Goal: Find specific fact: Find specific fact

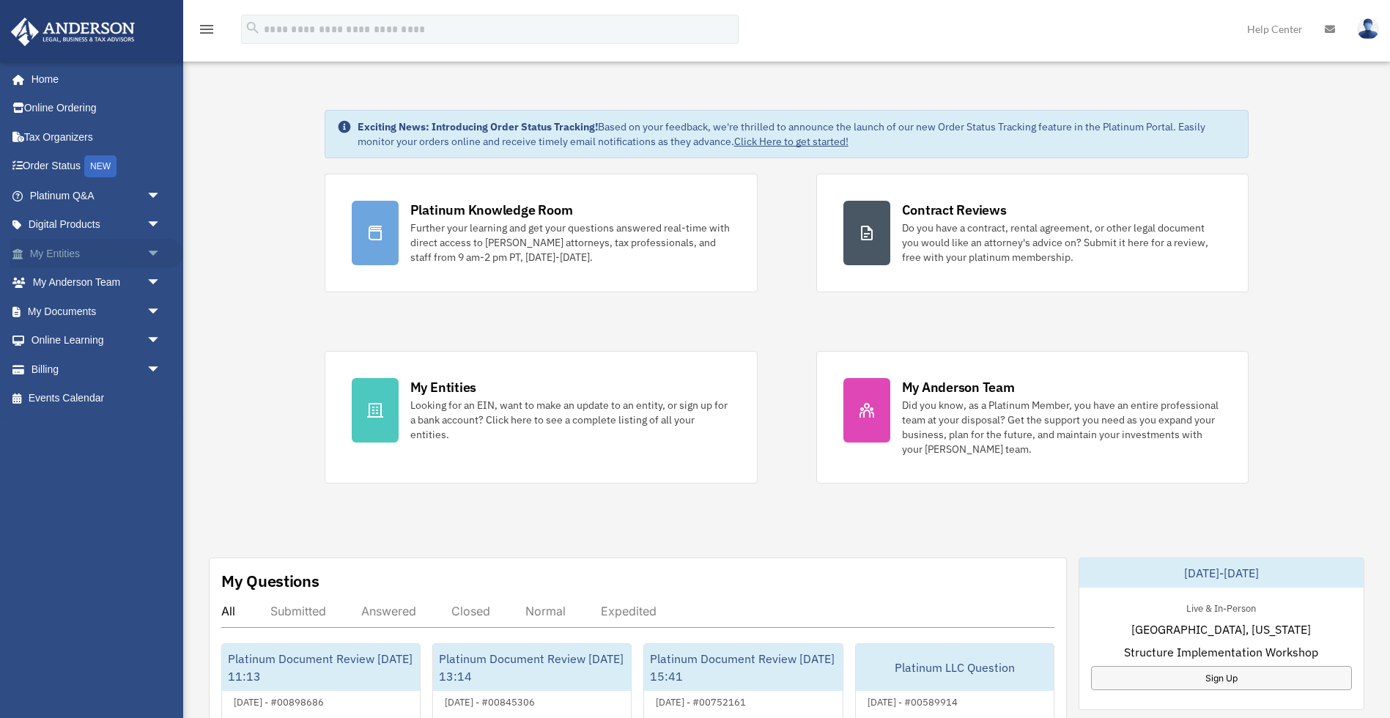
click at [55, 251] on link "My Entities arrow_drop_down" at bounding box center [96, 253] width 173 height 29
click at [152, 251] on span "arrow_drop_down" at bounding box center [161, 254] width 29 height 30
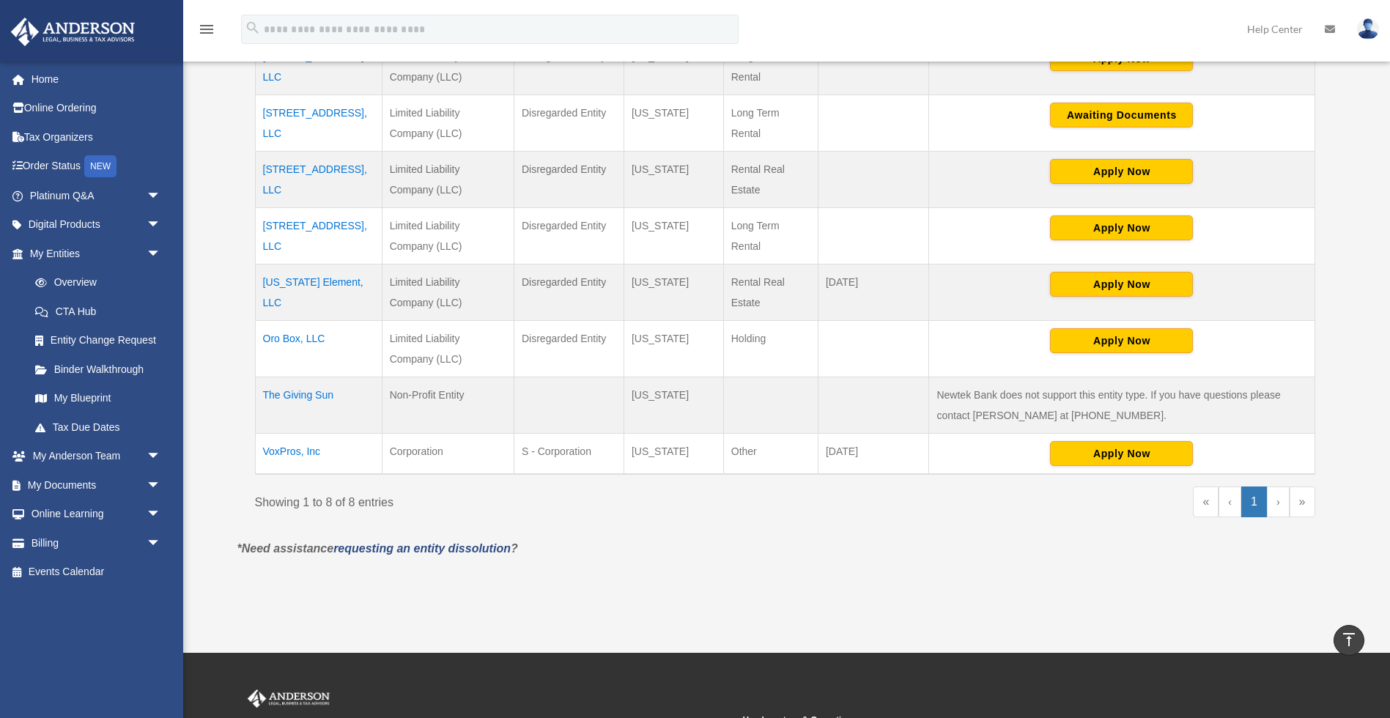
scroll to position [395, 0]
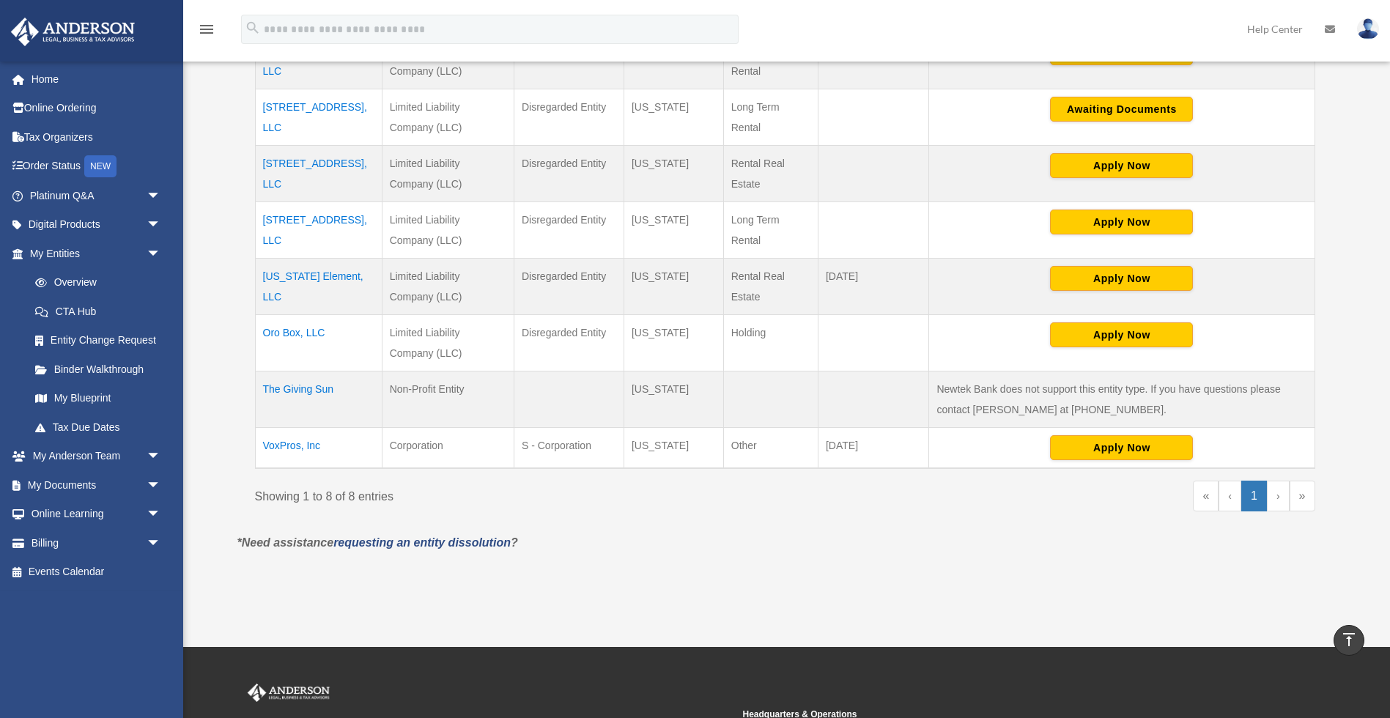
click at [299, 331] on td "Oro Box, LLC" at bounding box center [318, 342] width 127 height 56
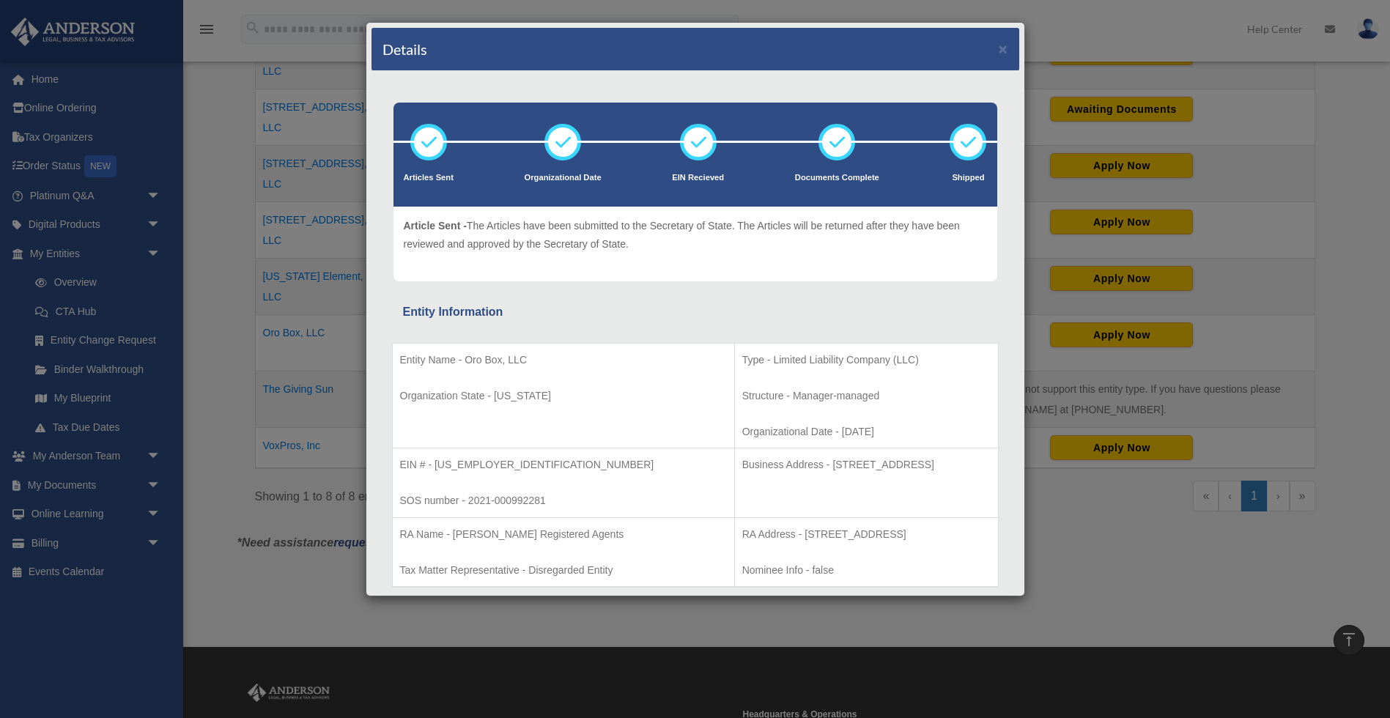
scroll to position [4, 0]
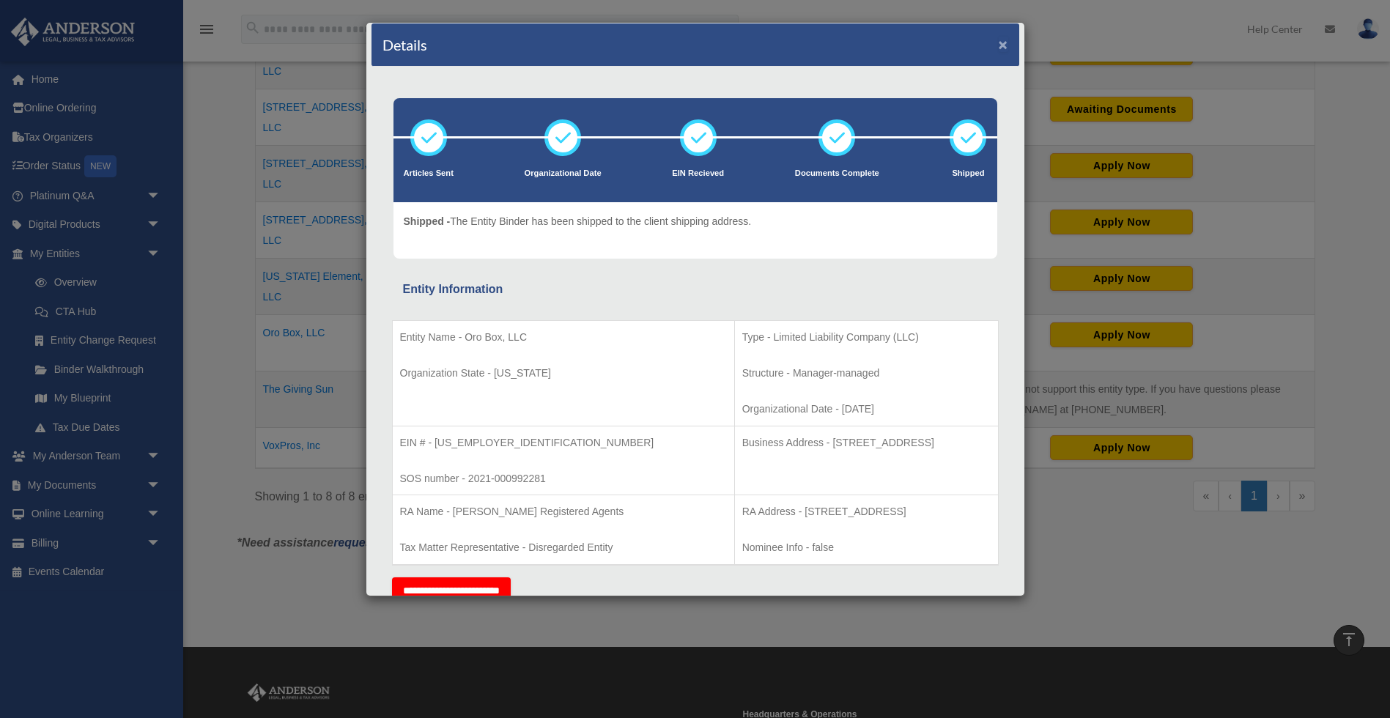
click at [999, 46] on button "×" at bounding box center [1004, 44] width 10 height 15
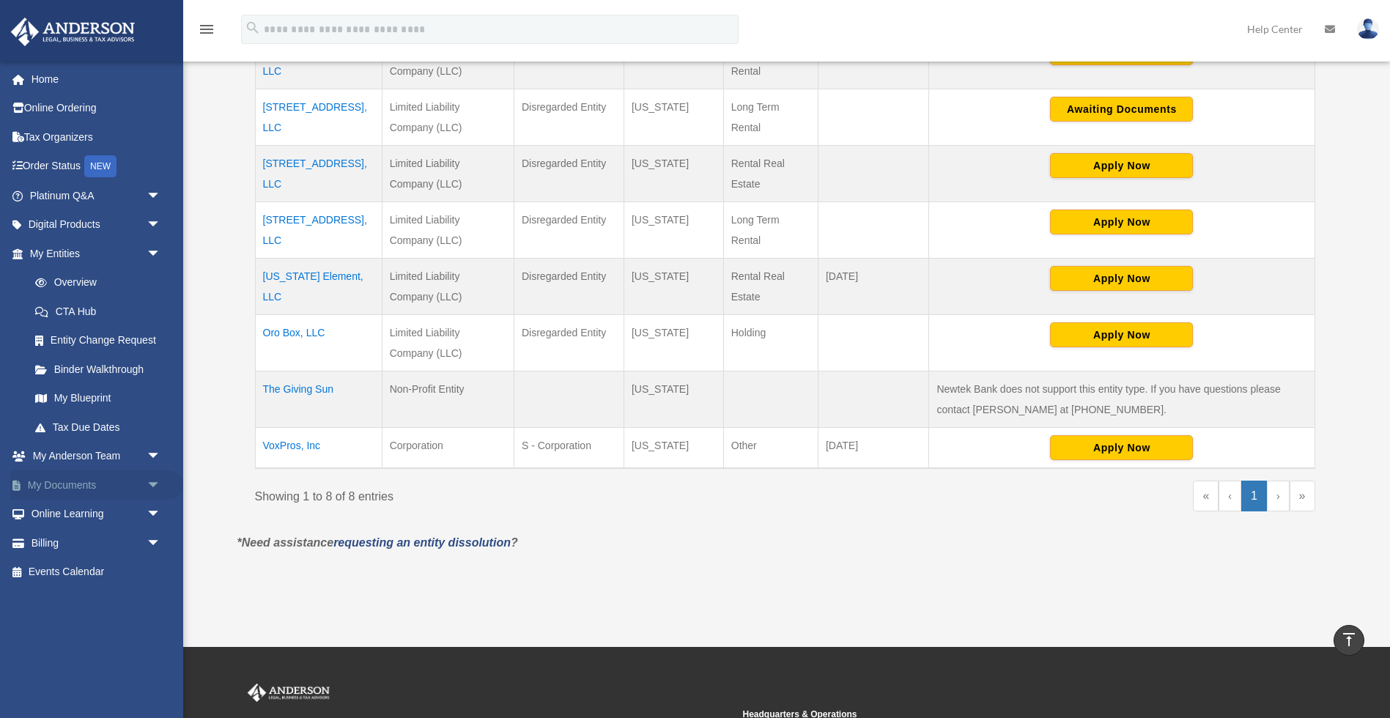
click at [67, 480] on link "My Documents arrow_drop_down" at bounding box center [96, 484] width 173 height 29
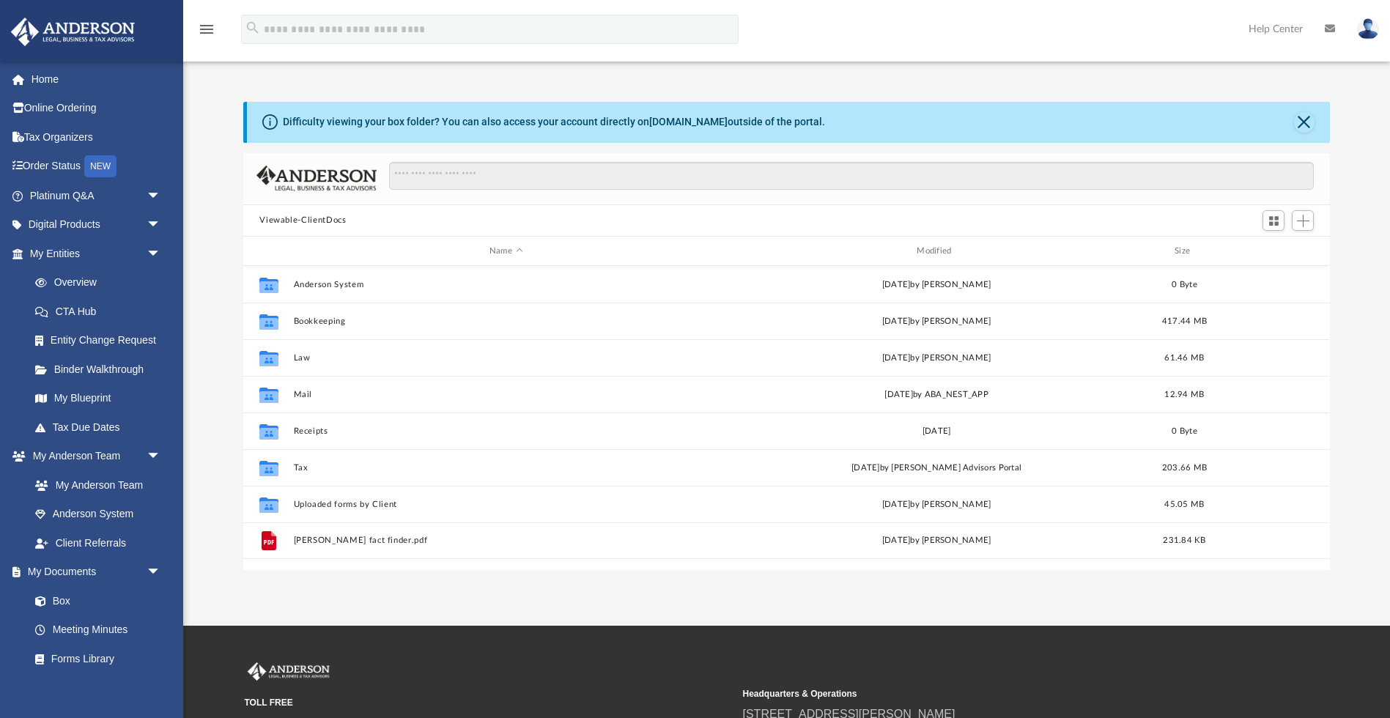
scroll to position [333, 1086]
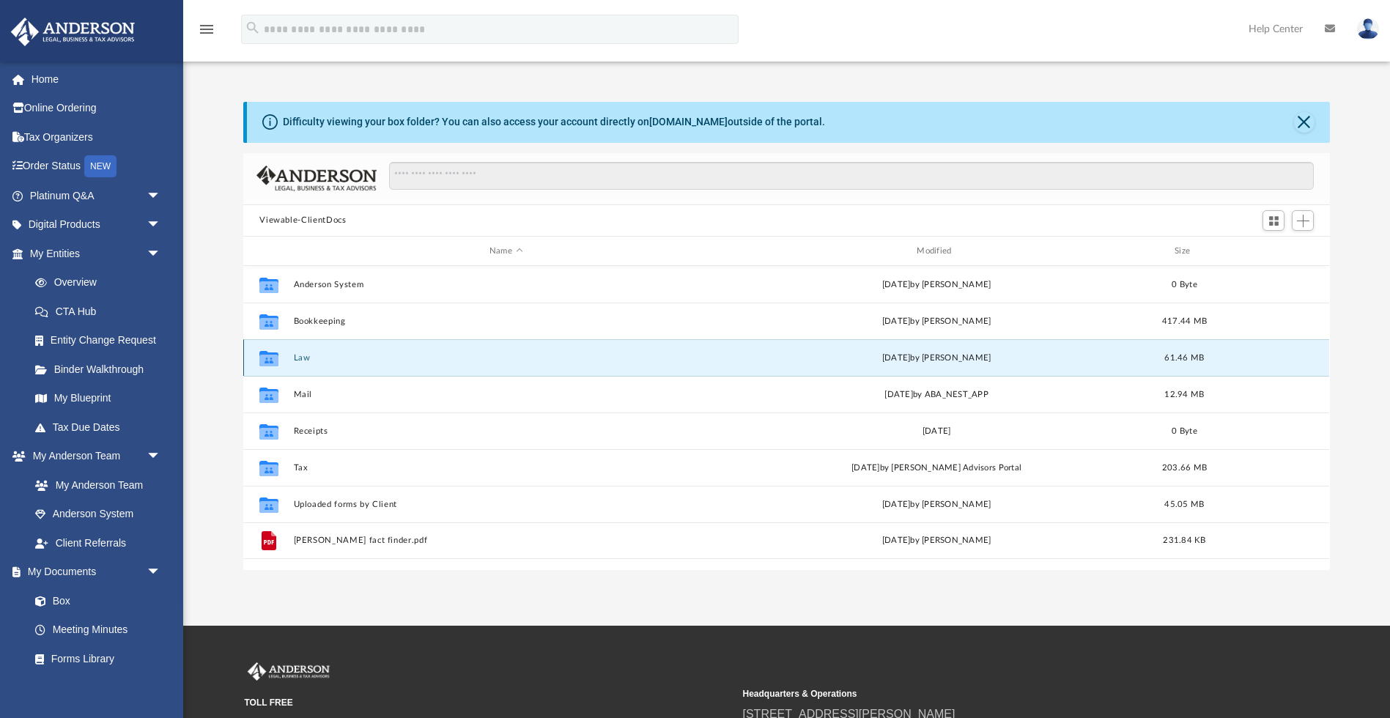
click at [308, 357] on button "Law" at bounding box center [506, 358] width 424 height 10
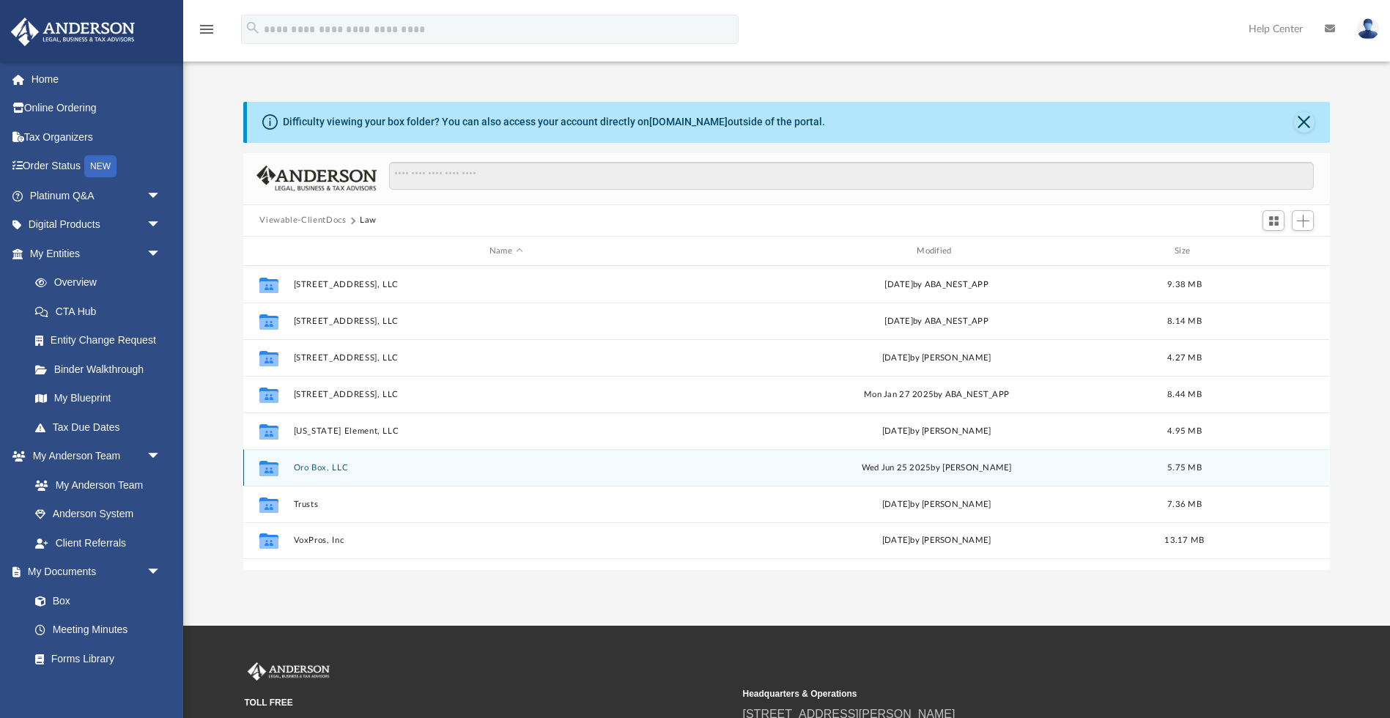
click at [339, 468] on button "Oro Box, LLC" at bounding box center [506, 468] width 424 height 10
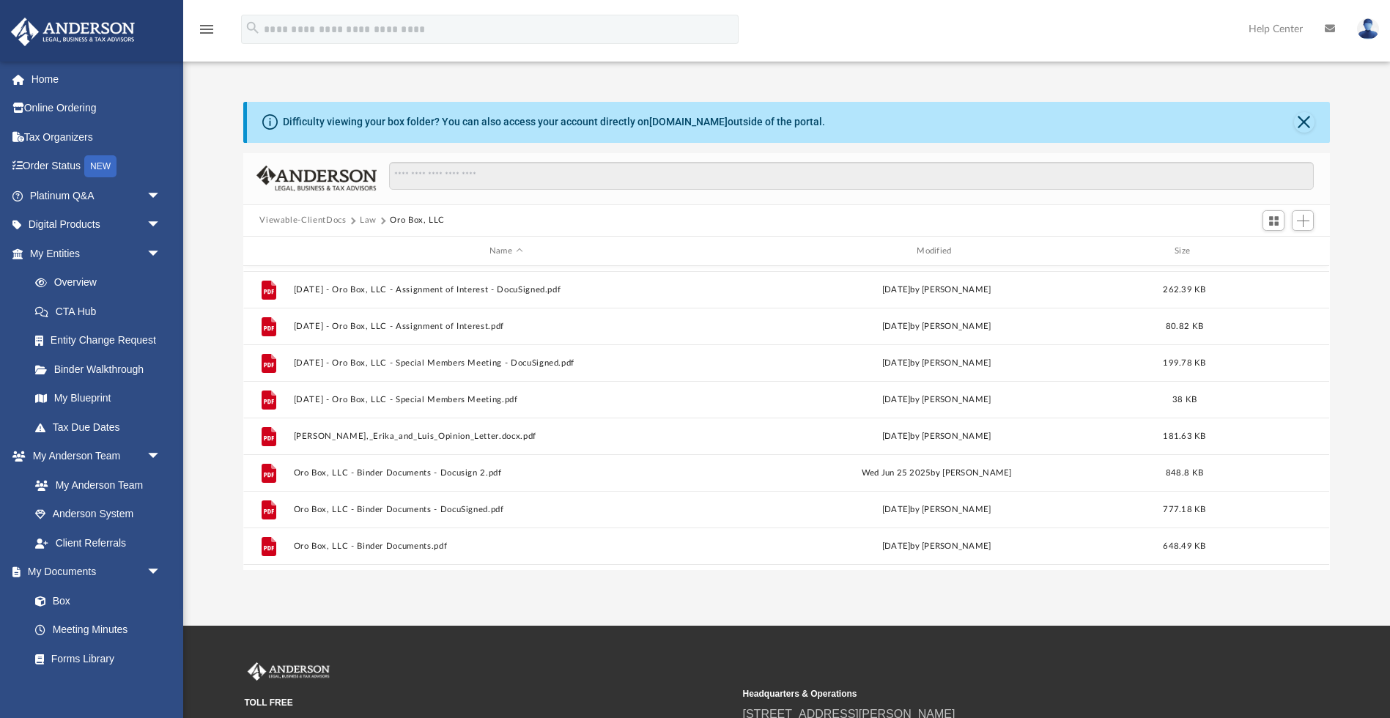
scroll to position [0, 0]
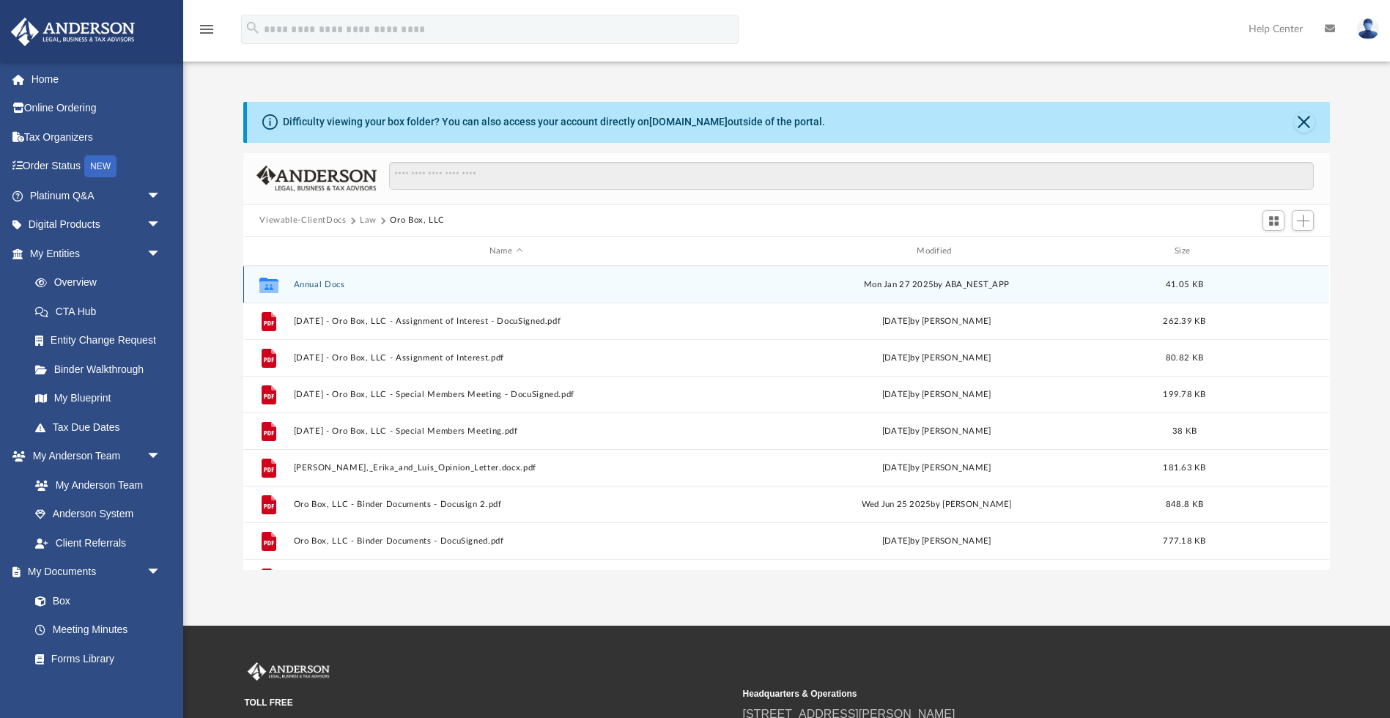
click at [326, 284] on button "Annual Docs" at bounding box center [506, 285] width 424 height 10
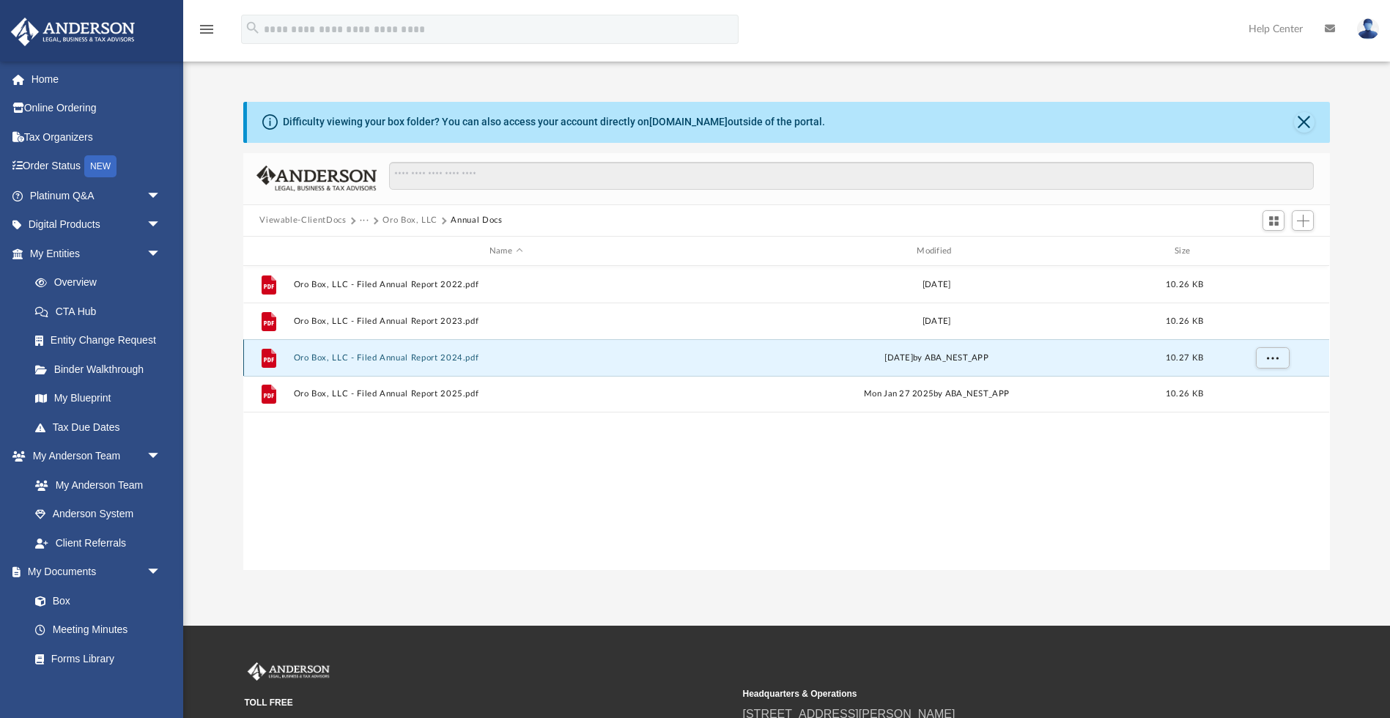
click at [438, 359] on button "Oro Box, LLC - Filed Annual Report 2024.pdf" at bounding box center [506, 358] width 424 height 10
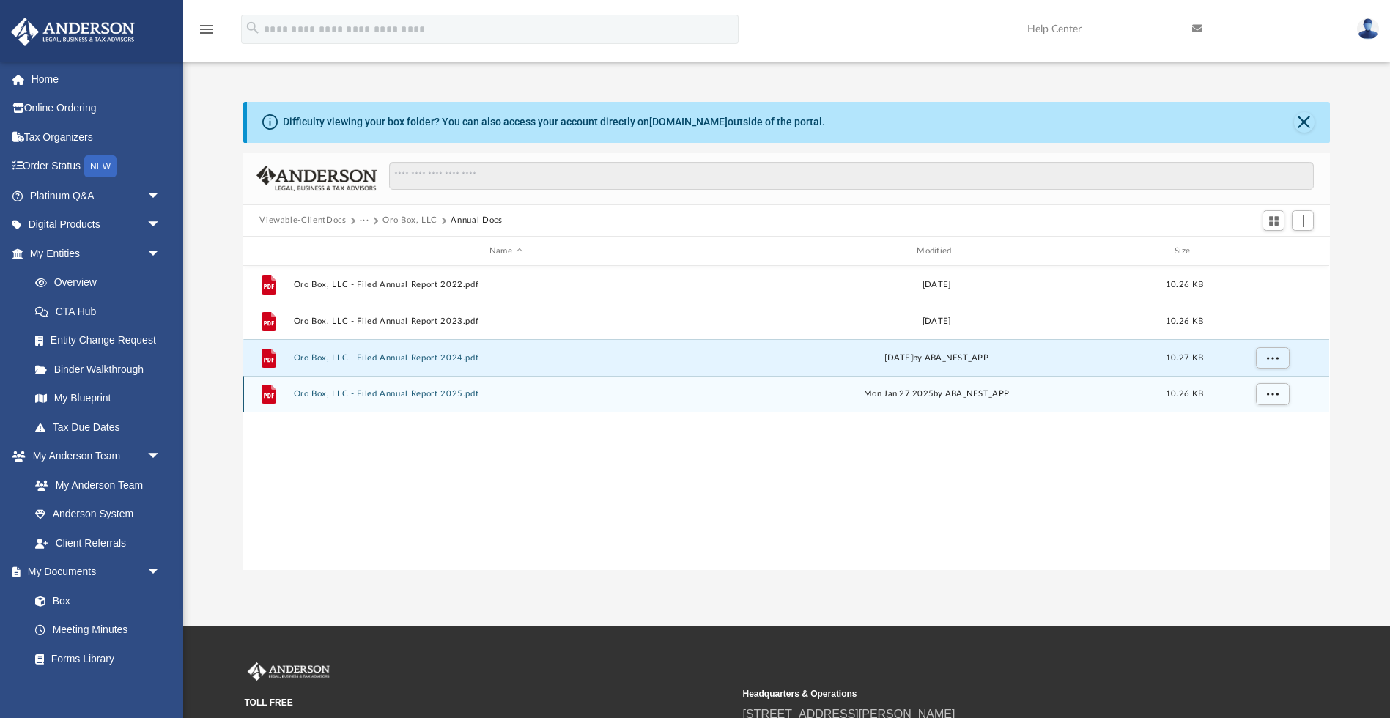
click at [396, 396] on button "Oro Box, LLC - Filed Annual Report 2025.pdf" at bounding box center [506, 395] width 424 height 10
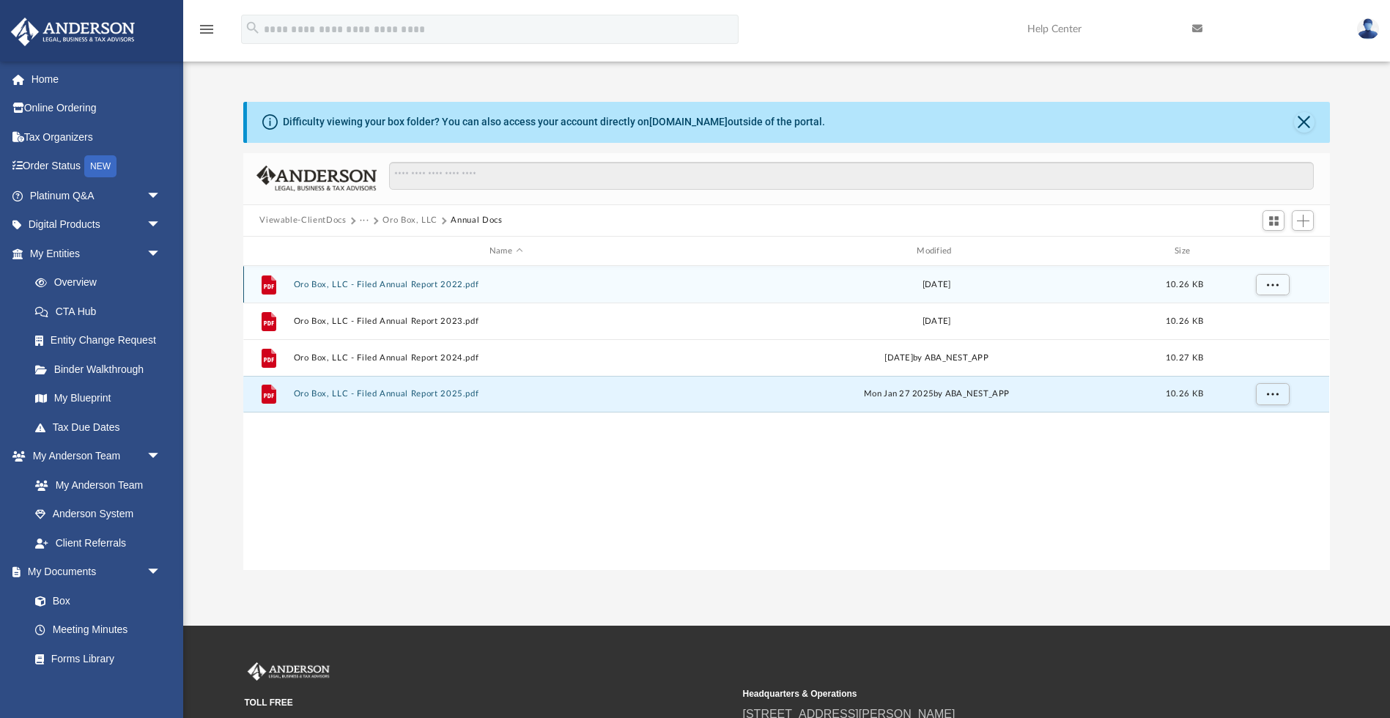
click at [440, 287] on button "Oro Box, LLC - Filed Annual Report 2022.pdf" at bounding box center [506, 285] width 424 height 10
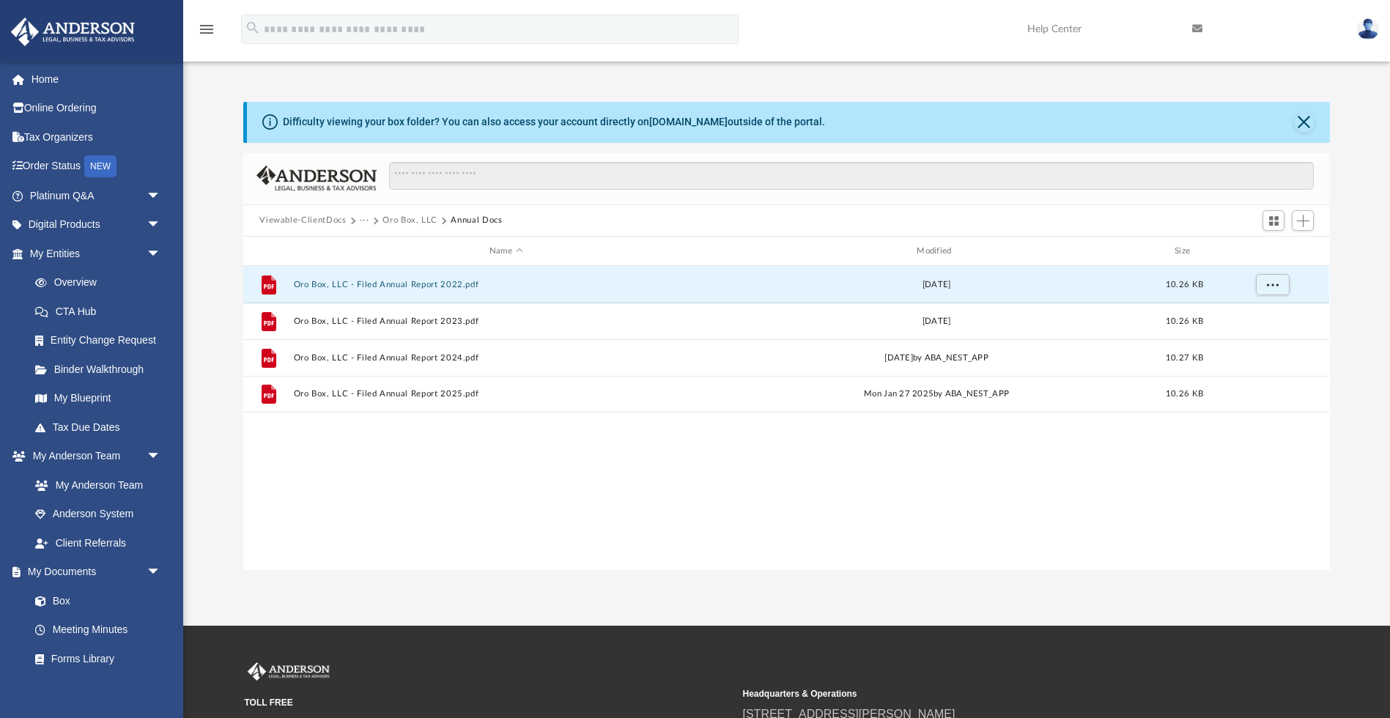
click at [1296, 130] on div "Difficulty viewing your box folder? You can also access your account directly o…" at bounding box center [788, 122] width 1082 height 41
click at [1311, 125] on button "Close" at bounding box center [1304, 122] width 21 height 21
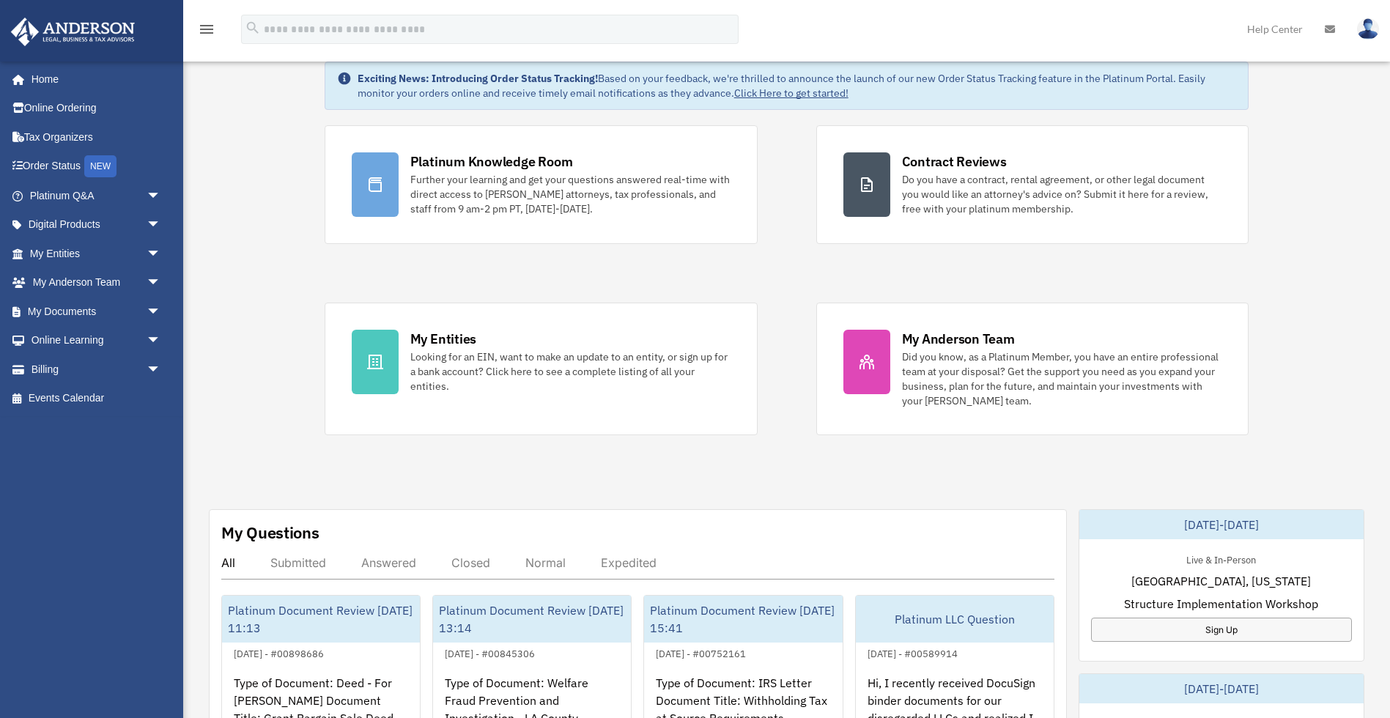
scroll to position [50, 0]
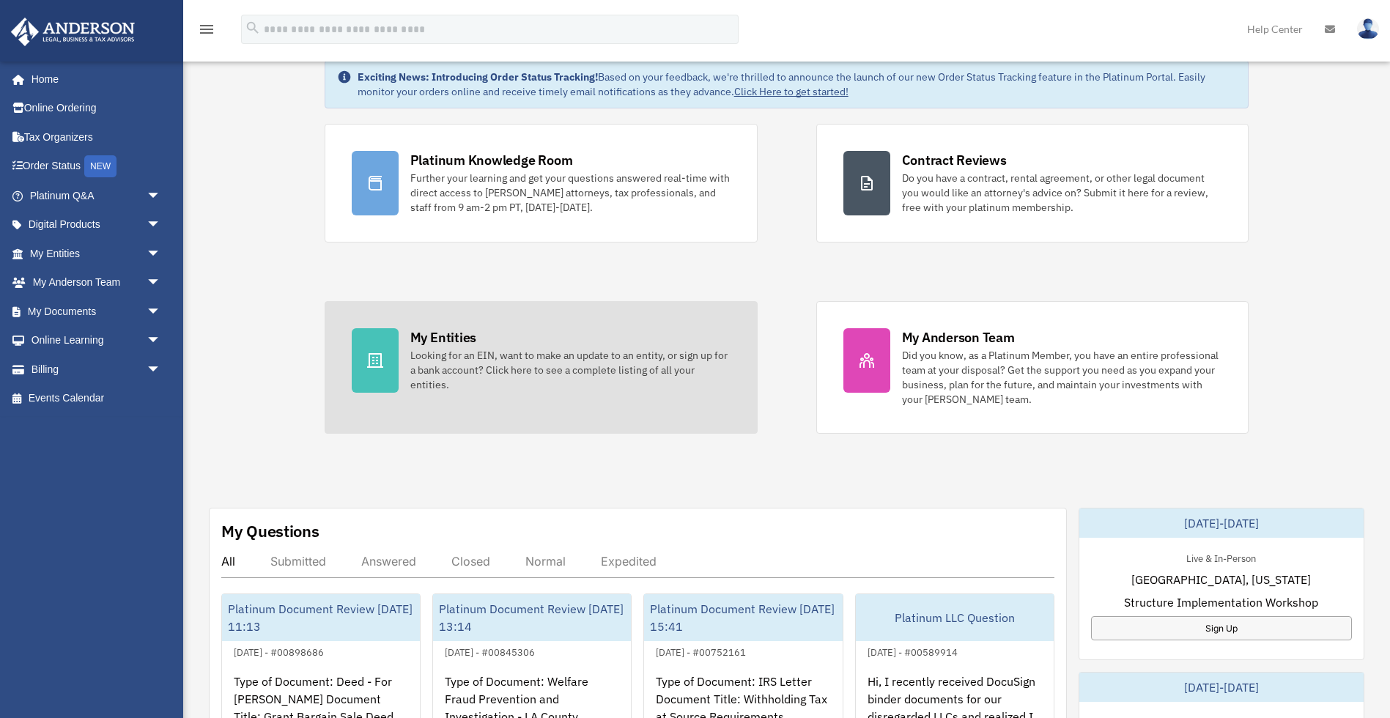
click at [455, 331] on div "My Entities" at bounding box center [443, 337] width 66 height 18
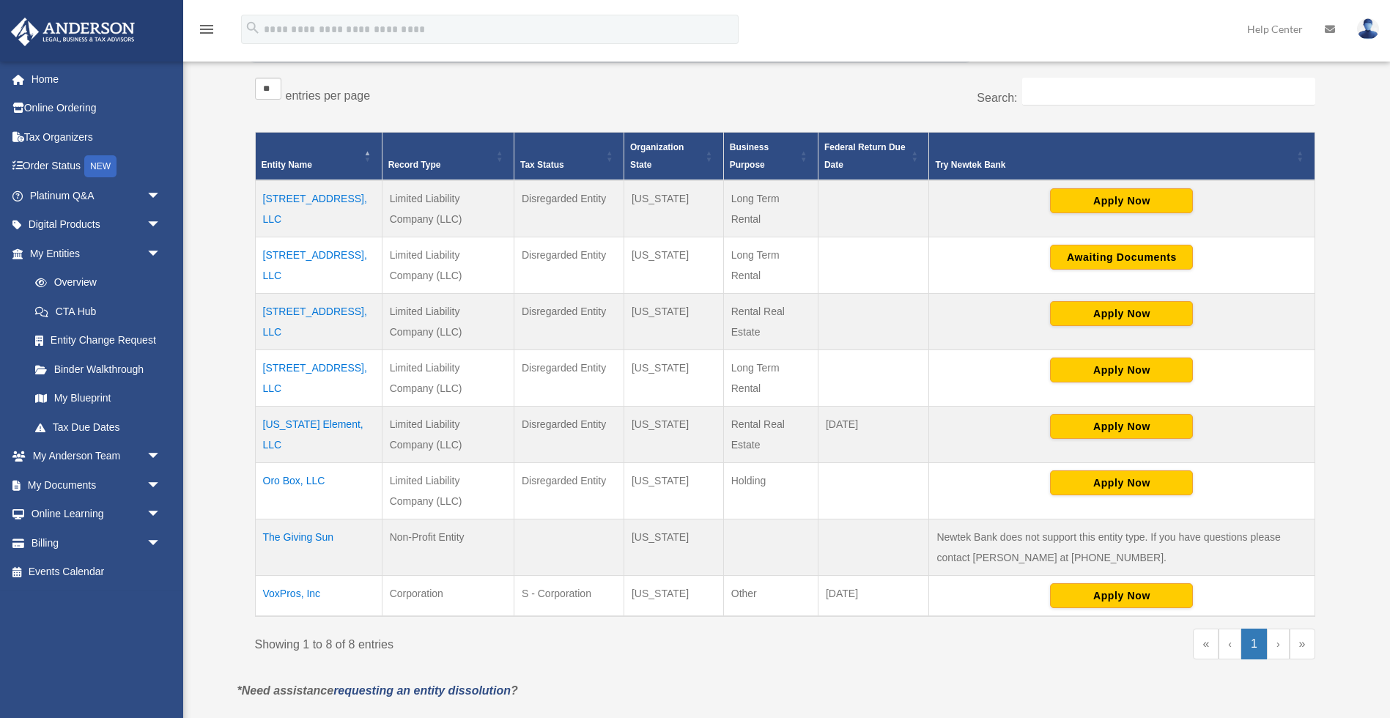
scroll to position [248, 0]
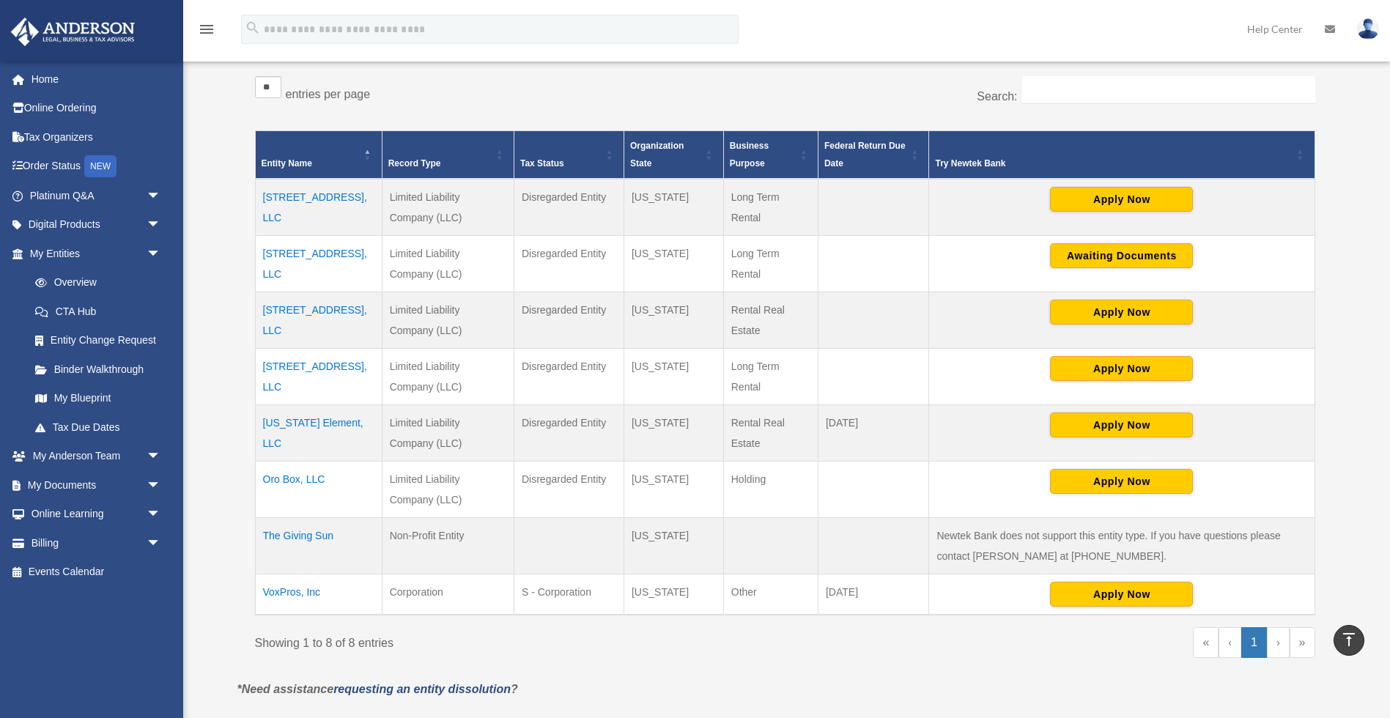
click at [299, 479] on td "Oro Box, LLC" at bounding box center [318, 489] width 127 height 56
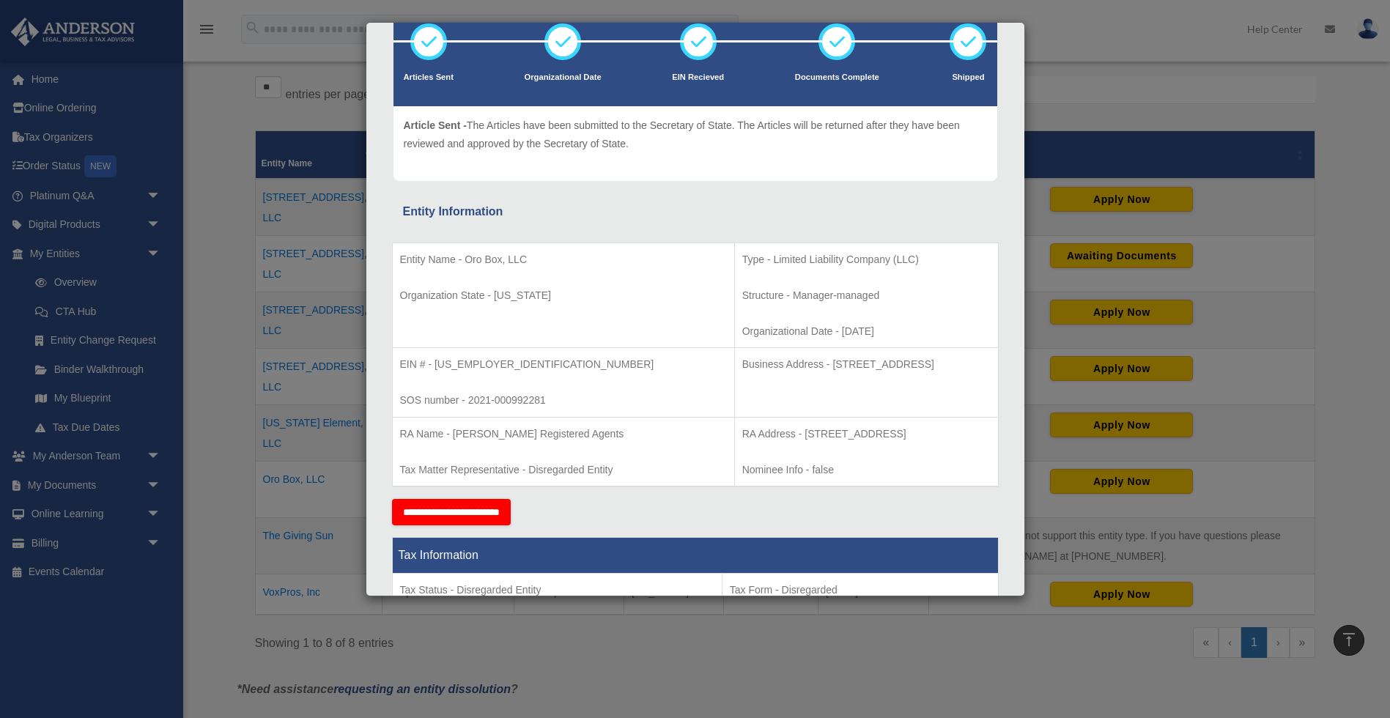
scroll to position [111, 0]
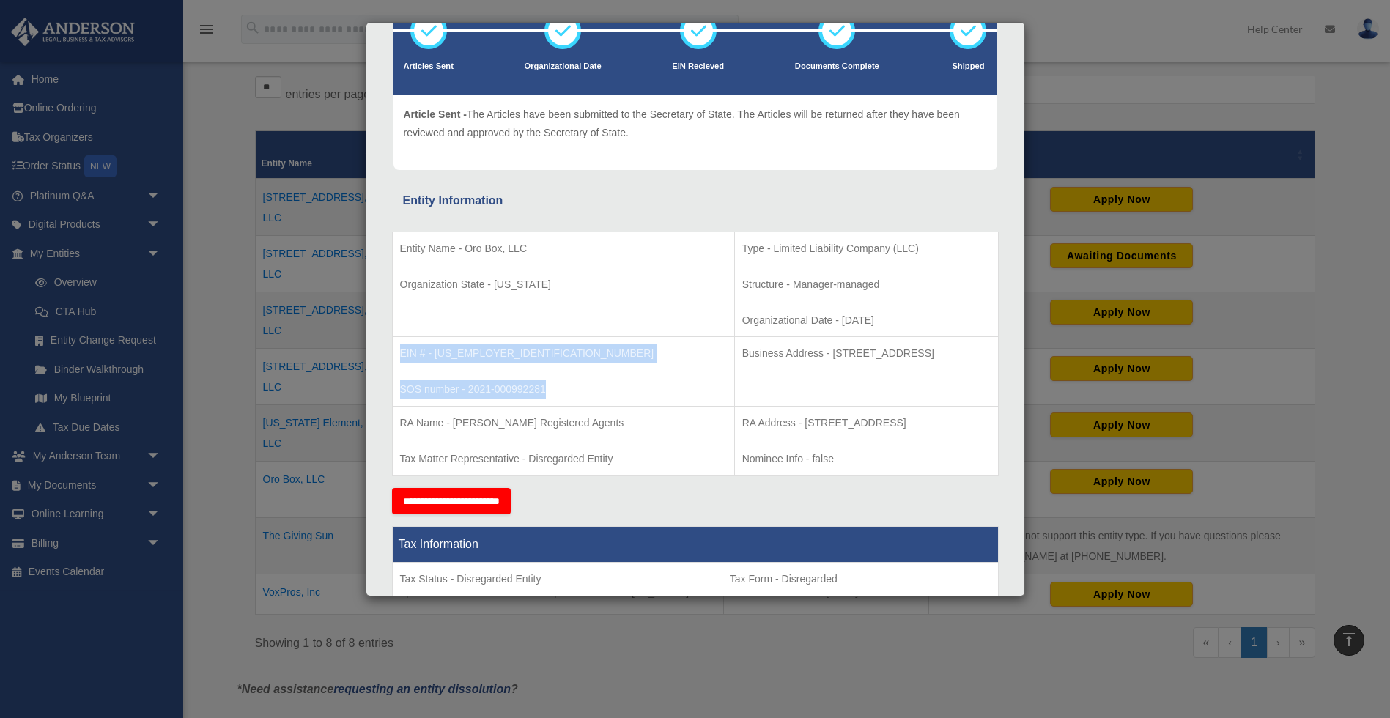
drag, startPoint x: 400, startPoint y: 353, endPoint x: 585, endPoint y: 389, distance: 188.8
click at [585, 389] on td "EIN # - [US_EMPLOYER_IDENTIFICATION_NUMBER] SOS number - 2021-000992281" at bounding box center [563, 372] width 342 height 70
copy td "EIN # - [US_EMPLOYER_IDENTIFICATION_NUMBER] SOS number - 2021-000992281"
drag, startPoint x: 572, startPoint y: 387, endPoint x: 563, endPoint y: 388, distance: 8.8
click at [572, 387] on p "SOS number - 2021-000992281" at bounding box center [563, 389] width 327 height 18
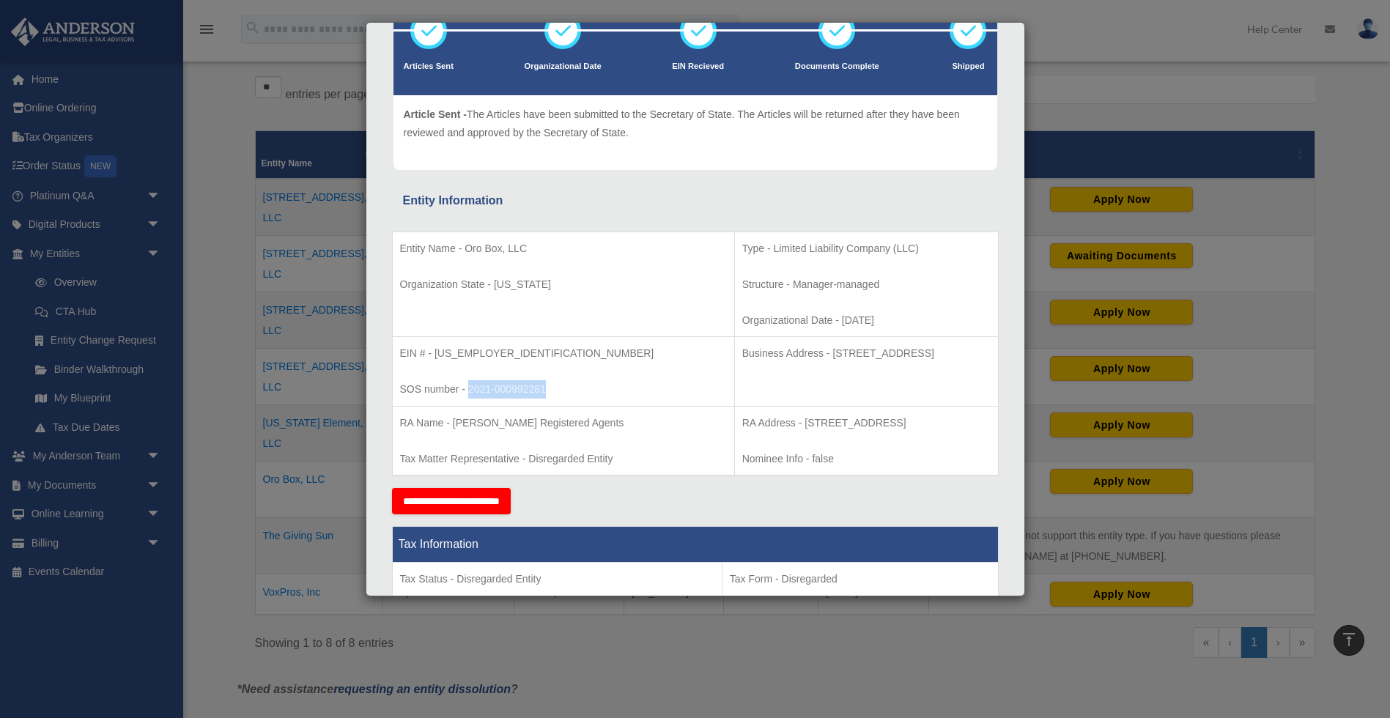
drag, startPoint x: 467, startPoint y: 390, endPoint x: 561, endPoint y: 391, distance: 93.8
click at [561, 391] on p "SOS number - 2021-000992281" at bounding box center [563, 389] width 327 height 18
copy p "2021-000992281"
drag, startPoint x: 538, startPoint y: 369, endPoint x: 530, endPoint y: 369, distance: 8.8
click at [538, 369] on td "EIN # - [US_EMPLOYER_IDENTIFICATION_NUMBER] SOS number - 2021-000992281" at bounding box center [563, 372] width 342 height 70
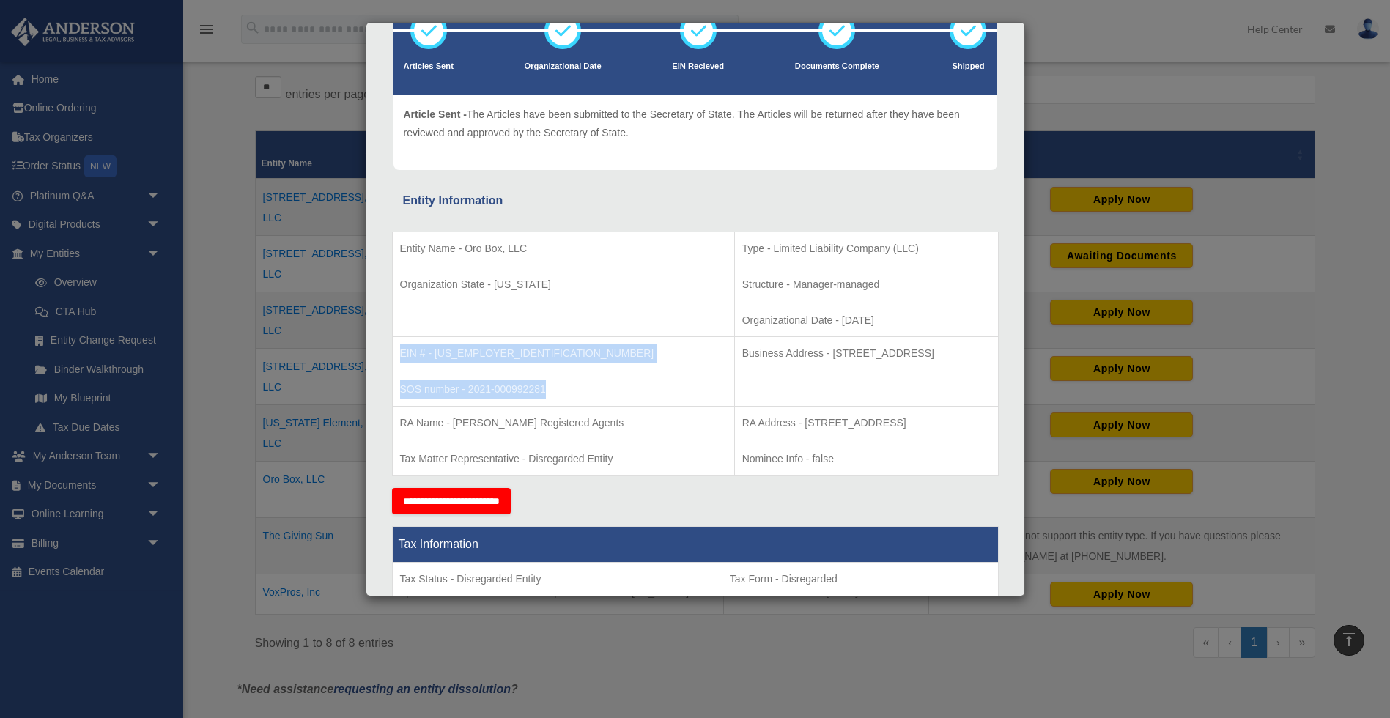
drag, startPoint x: 398, startPoint y: 352, endPoint x: 571, endPoint y: 394, distance: 177.9
click at [571, 394] on td "EIN # - [US_EMPLOYER_IDENTIFICATION_NUMBER] SOS number - 2021-000992281" at bounding box center [563, 372] width 342 height 70
copy td "EIN # - [US_EMPLOYER_IDENTIFICATION_NUMBER] SOS number - 2021-000992281"
